Goal: Transaction & Acquisition: Register for event/course

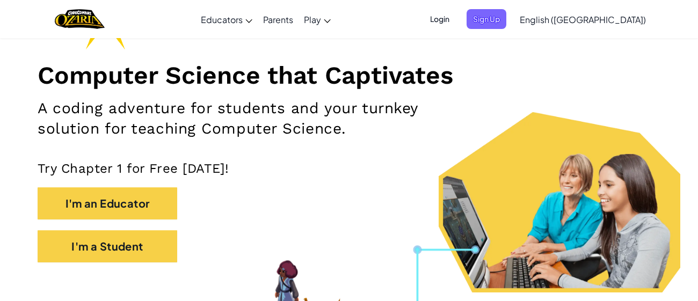
scroll to position [117, 0]
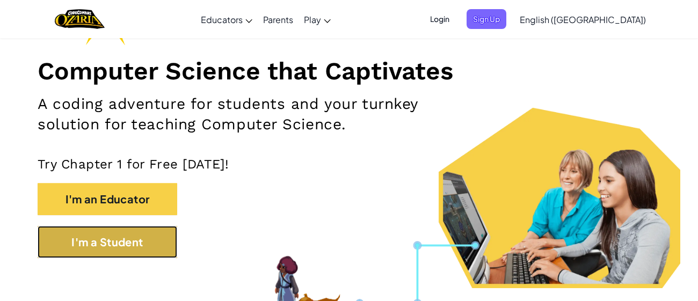
click at [166, 246] on button "I'm a Student" at bounding box center [108, 242] width 140 height 32
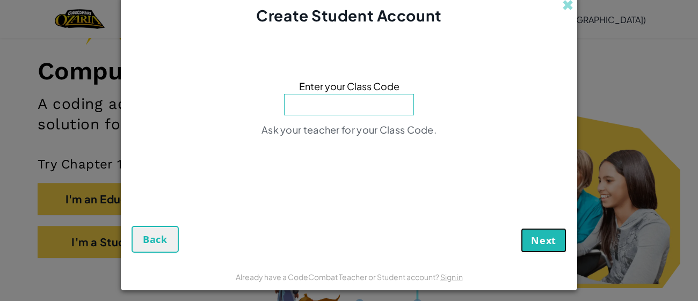
click at [546, 244] on span "Next" at bounding box center [543, 240] width 25 height 13
click at [546, 242] on span "Next" at bounding box center [543, 240] width 25 height 13
click at [569, 6] on span at bounding box center [567, 4] width 11 height 11
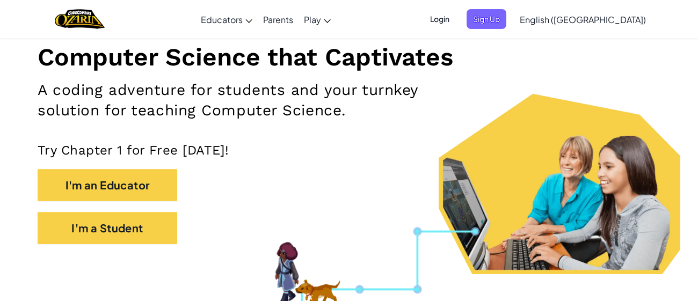
scroll to position [128, 0]
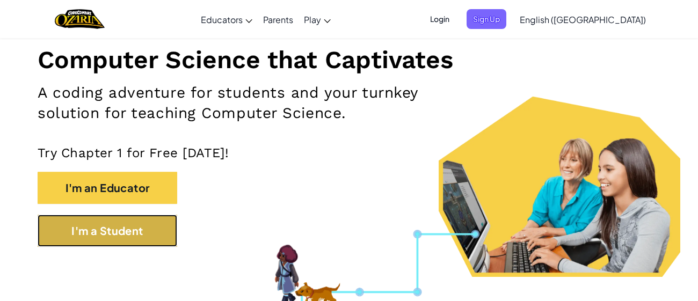
click at [151, 233] on button "I'm a Student" at bounding box center [108, 231] width 140 height 32
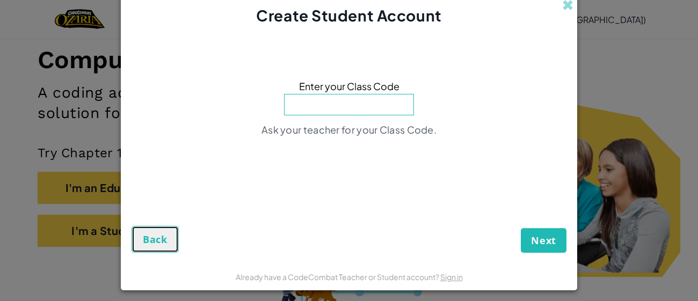
click at [164, 240] on span "Back" at bounding box center [155, 239] width 25 height 13
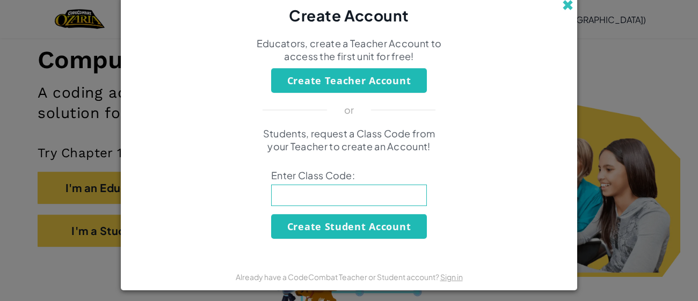
click at [569, 8] on span at bounding box center [567, 4] width 11 height 11
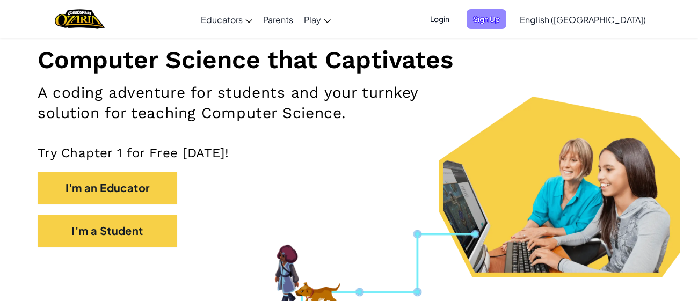
click at [506, 23] on span "Sign Up" at bounding box center [486, 19] width 40 height 20
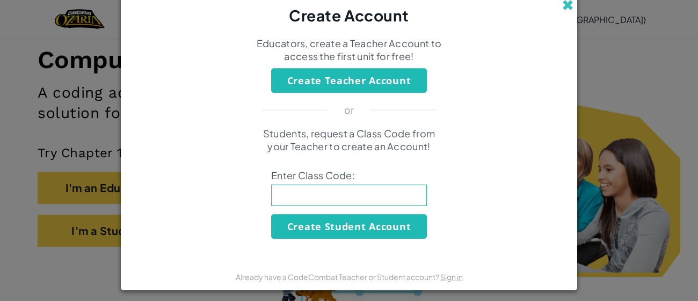
click at [566, 3] on span at bounding box center [567, 4] width 11 height 11
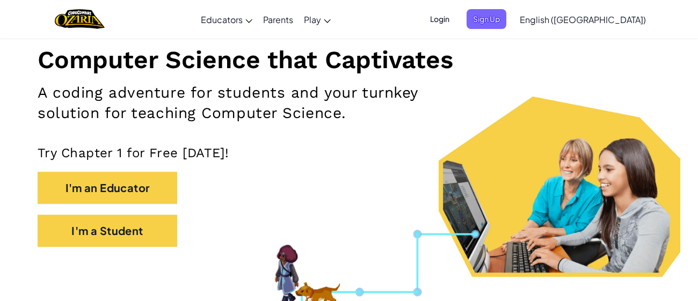
click at [456, 23] on span "Login" at bounding box center [439, 19] width 32 height 20
